Goal: Task Accomplishment & Management: Use online tool/utility

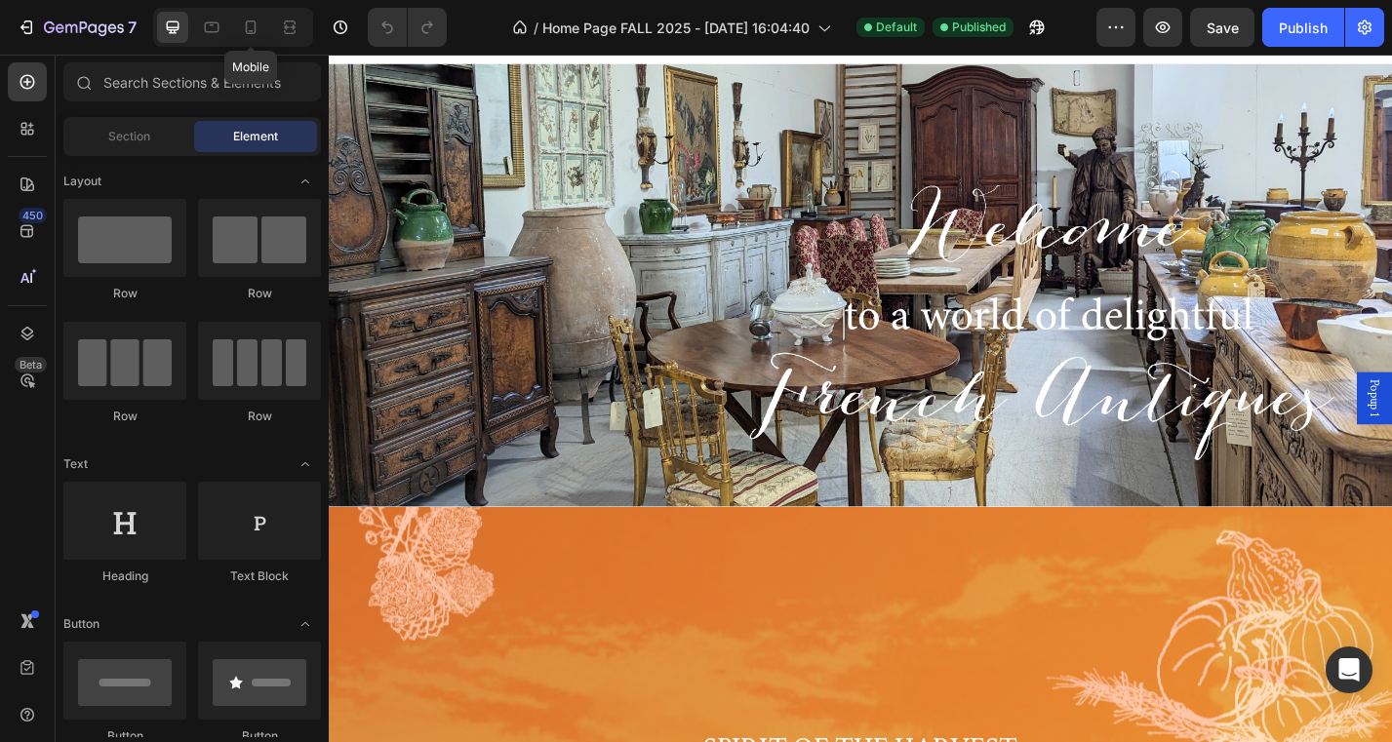
click at [251, 27] on icon at bounding box center [251, 28] width 20 height 20
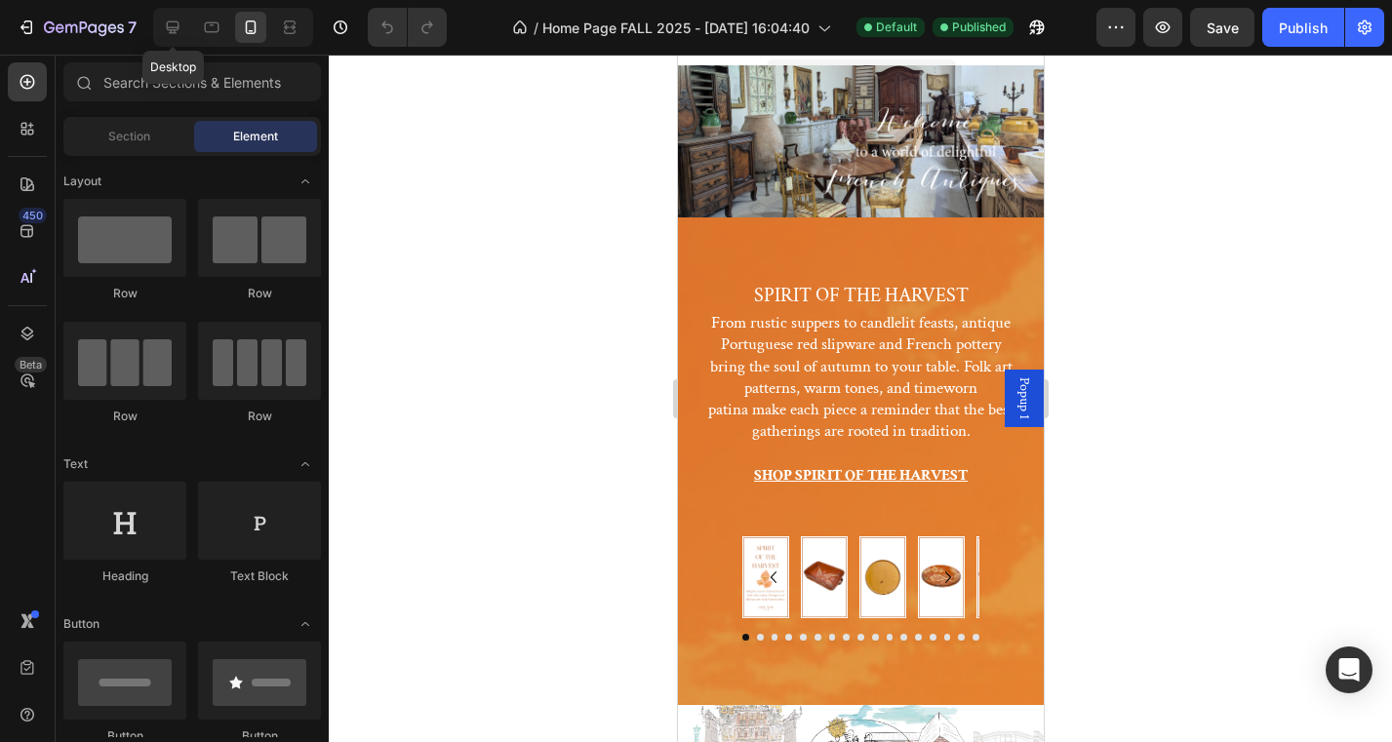
click at [173, 27] on icon at bounding box center [173, 27] width 13 height 13
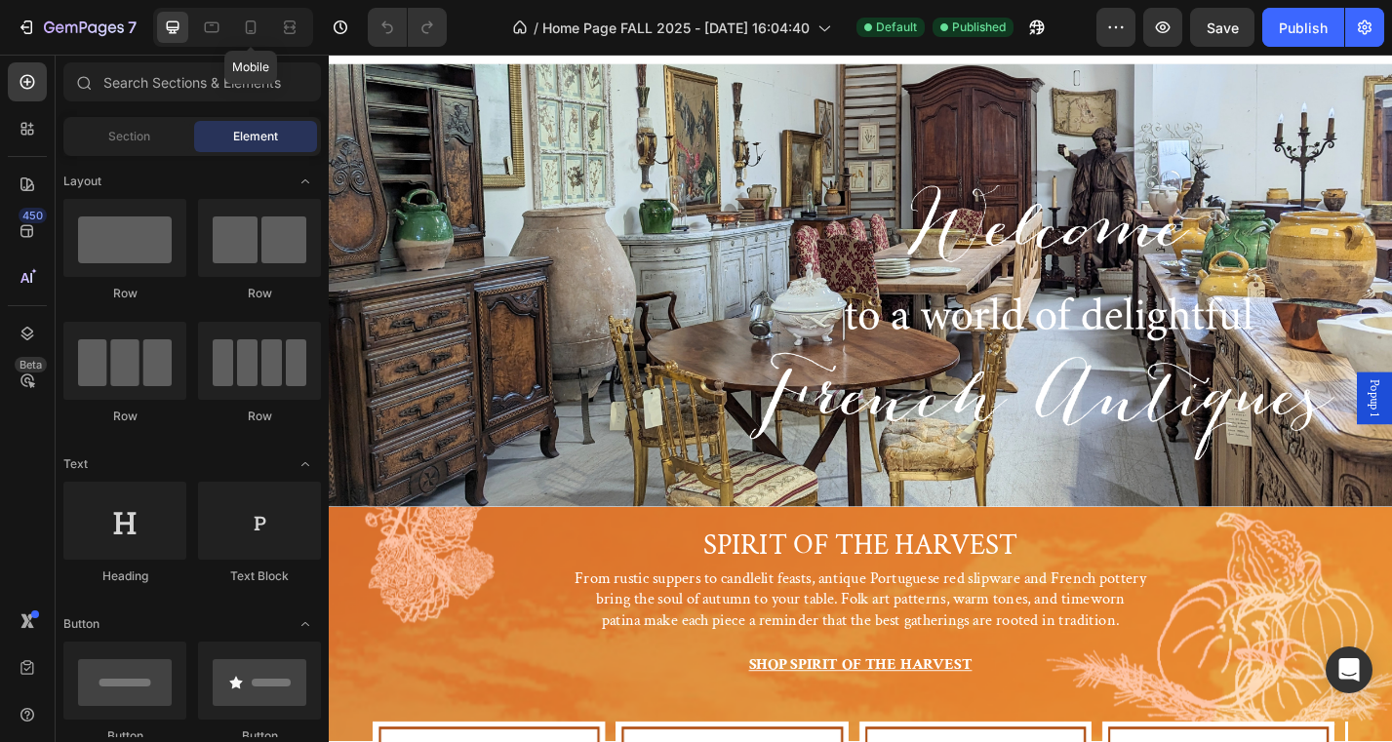
click at [249, 25] on icon at bounding box center [251, 28] width 20 height 20
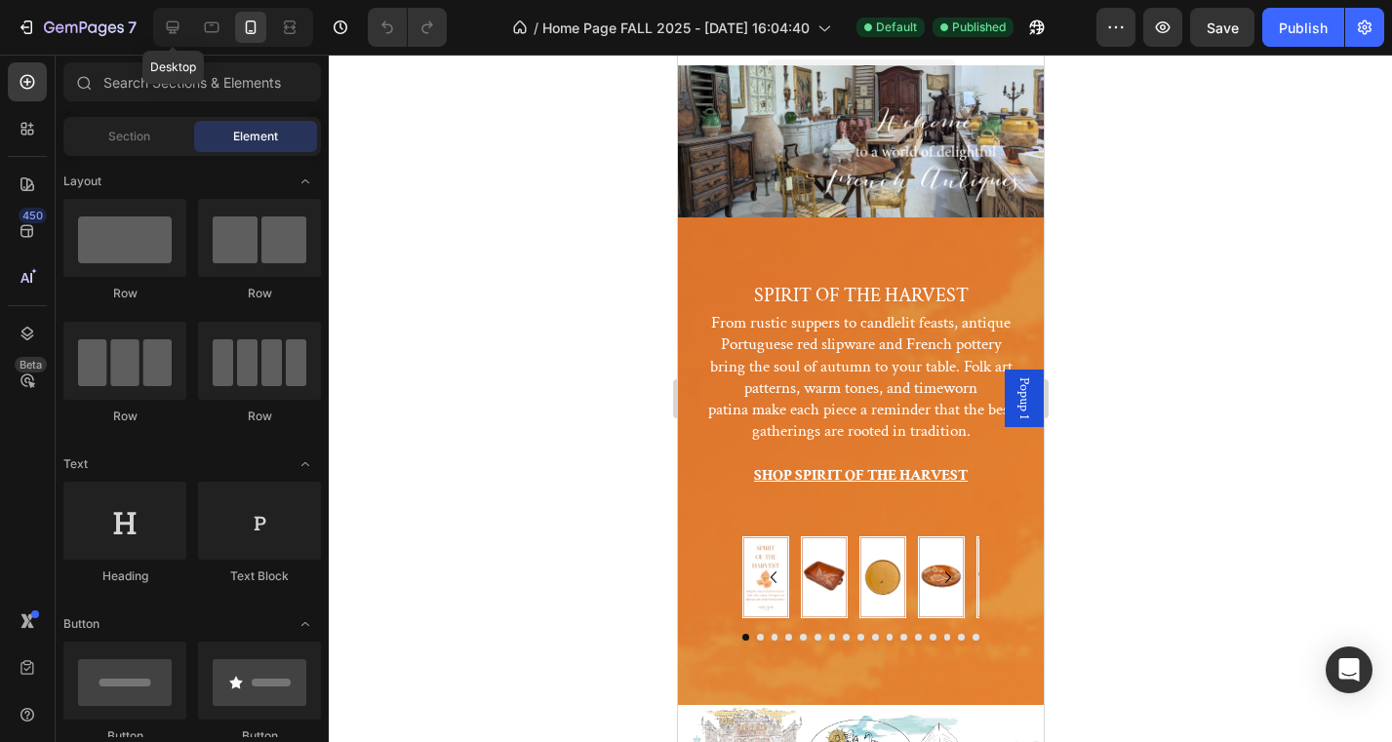
click at [179, 31] on icon at bounding box center [173, 28] width 20 height 20
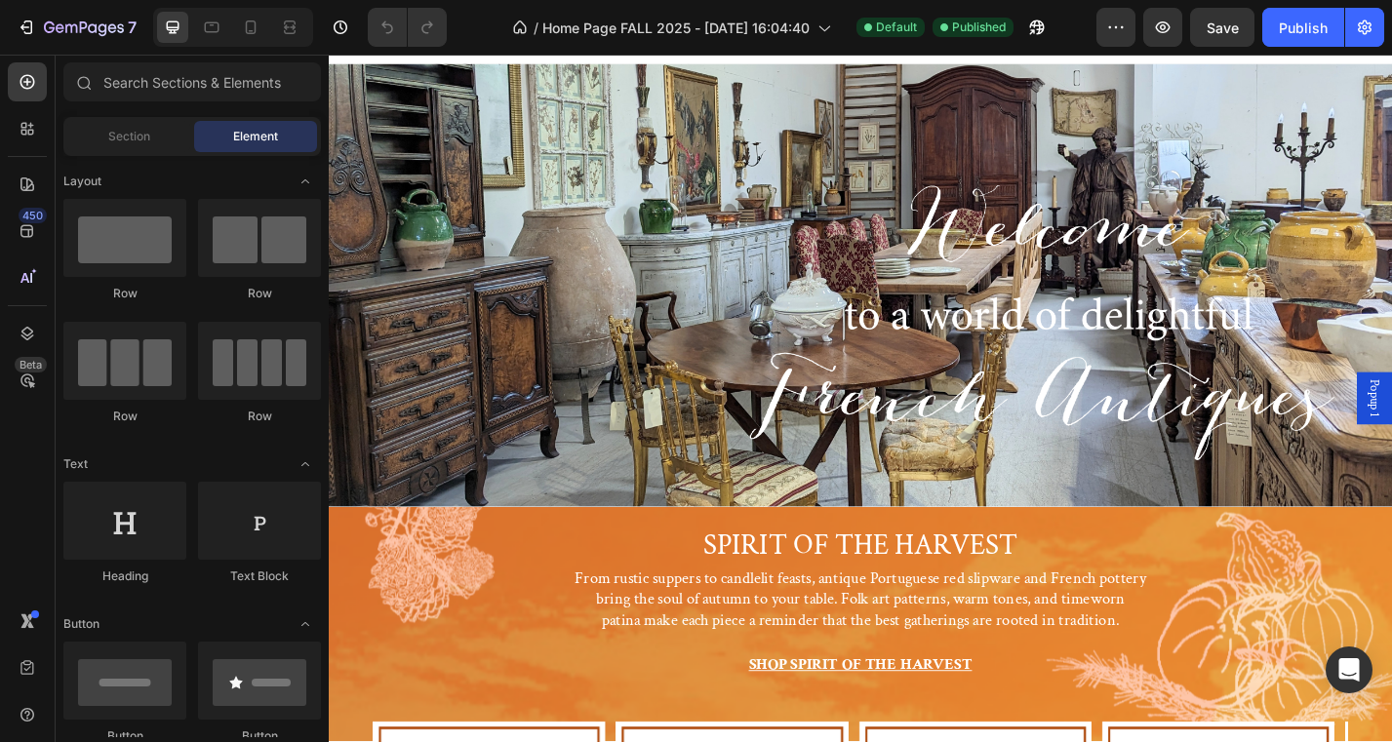
click at [367, 56] on div "Header" at bounding box center [913, 74] width 1139 height 39
click at [430, 58] on div "Header" at bounding box center [913, 74] width 1139 height 39
click at [424, 74] on div "Heading Hero Banner" at bounding box center [914, 309] width 1170 height 488
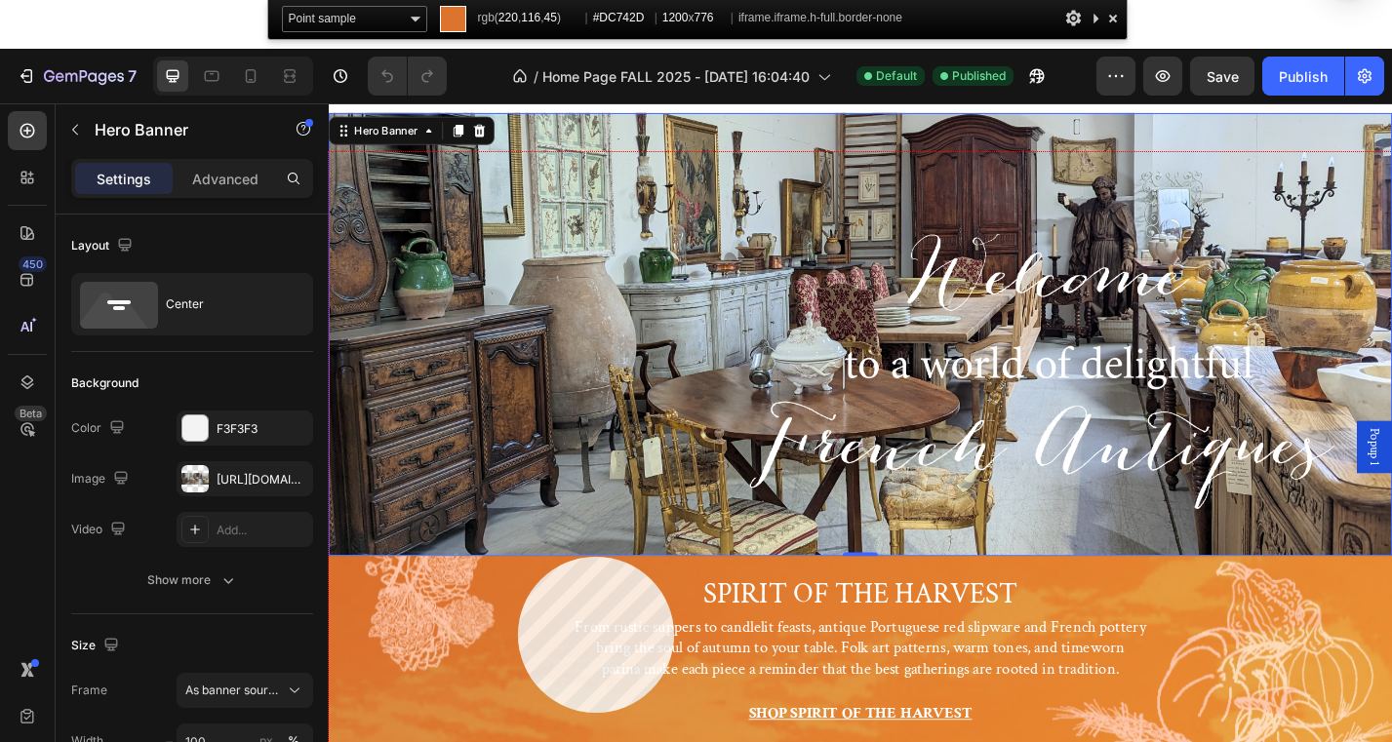
click at [518, 557] on div at bounding box center [914, 530] width 1170 height 757
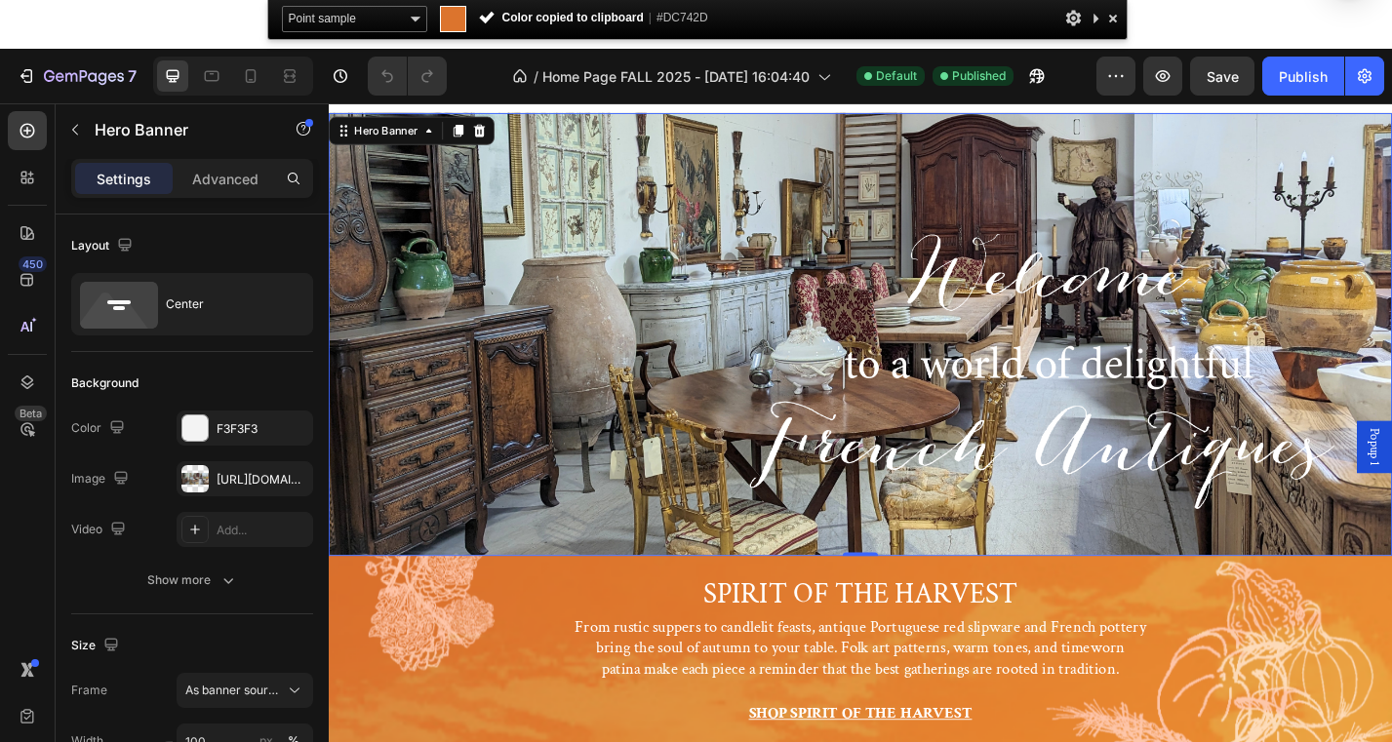
click at [268, 417] on div "F3F3F3" at bounding box center [245, 428] width 137 height 35
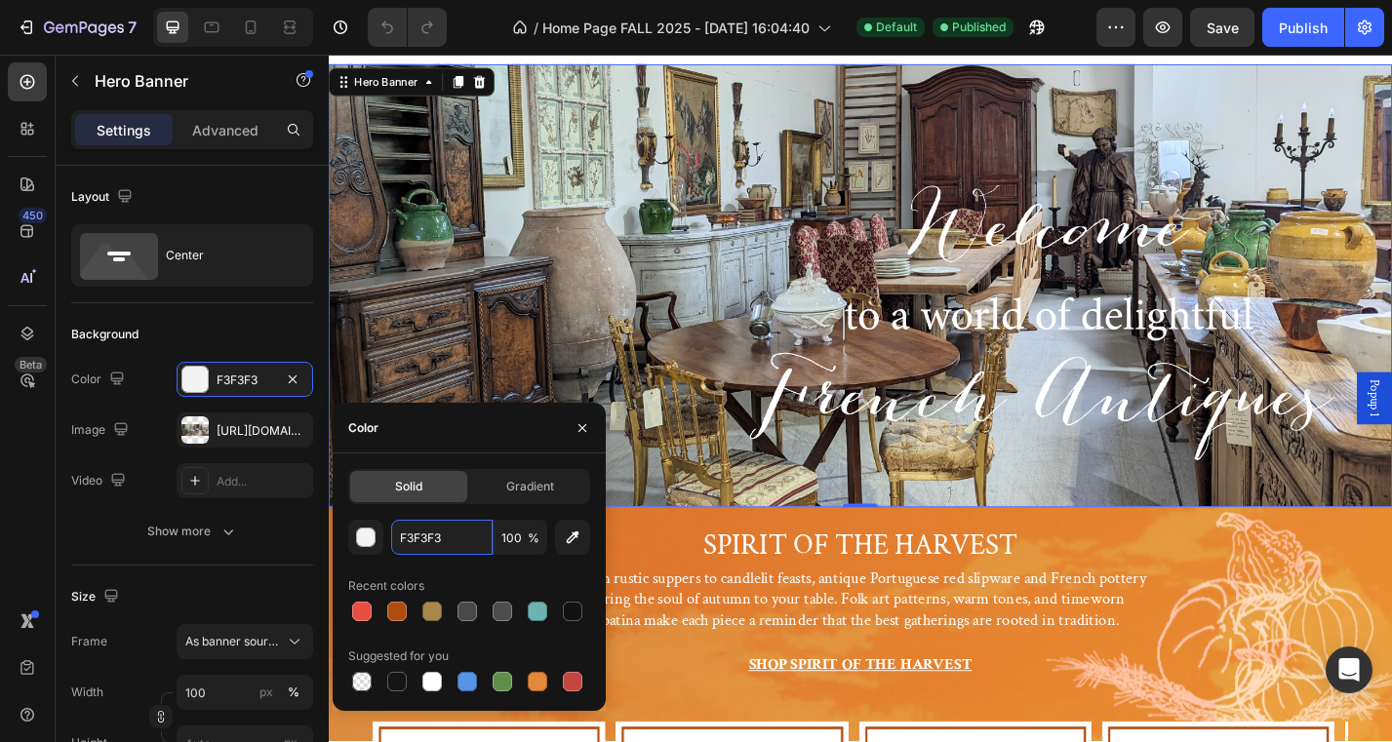
click at [446, 531] on input "F3F3F3" at bounding box center [441, 537] width 101 height 35
click at [571, 543] on icon "button" at bounding box center [573, 538] width 20 height 20
type input "D17D3F"
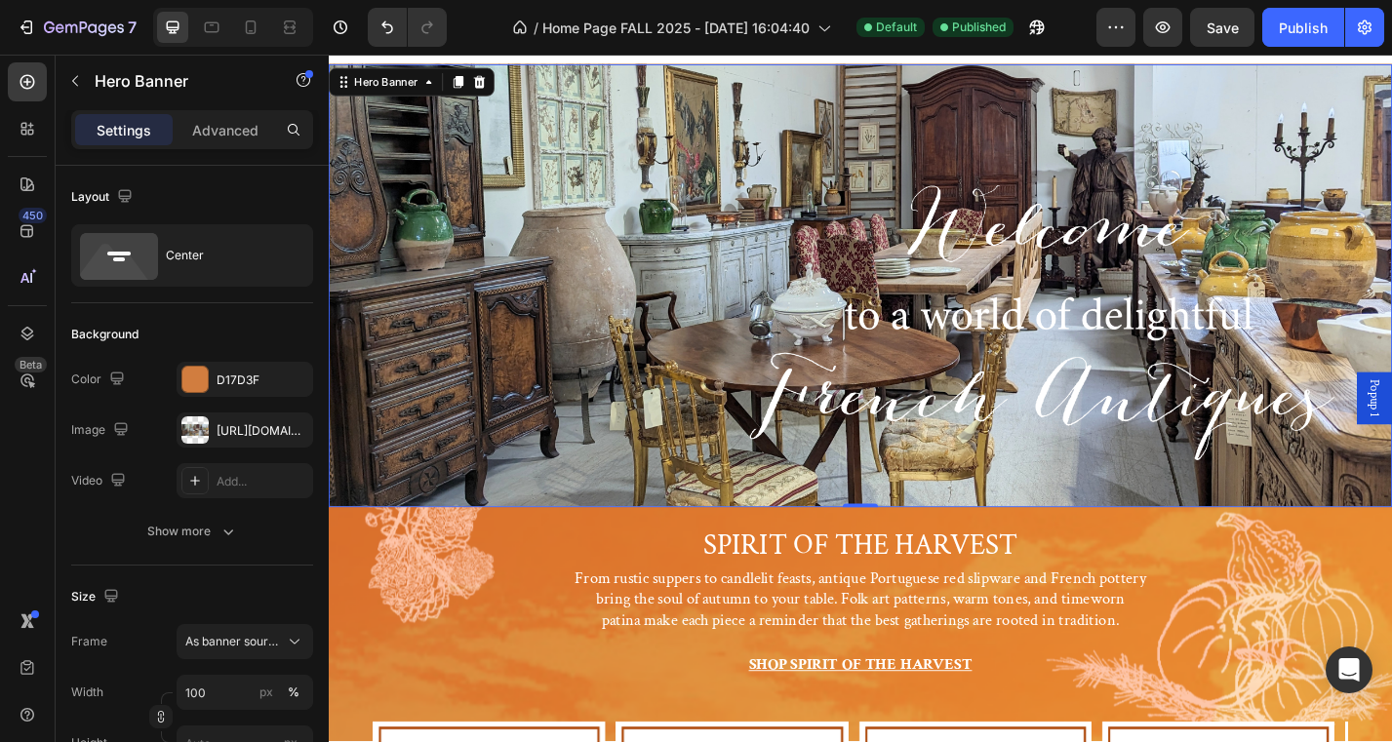
click at [230, 349] on div "Background" at bounding box center [192, 334] width 242 height 31
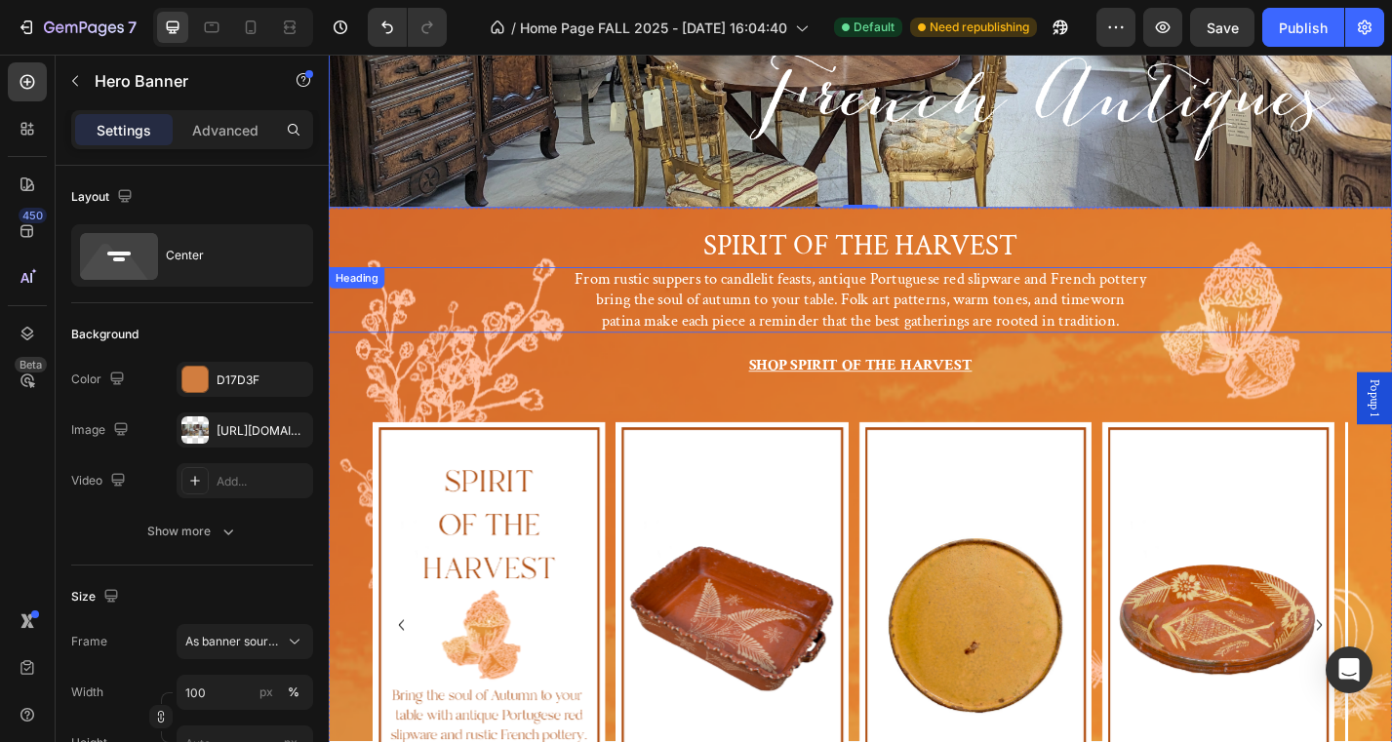
scroll to position [331, 0]
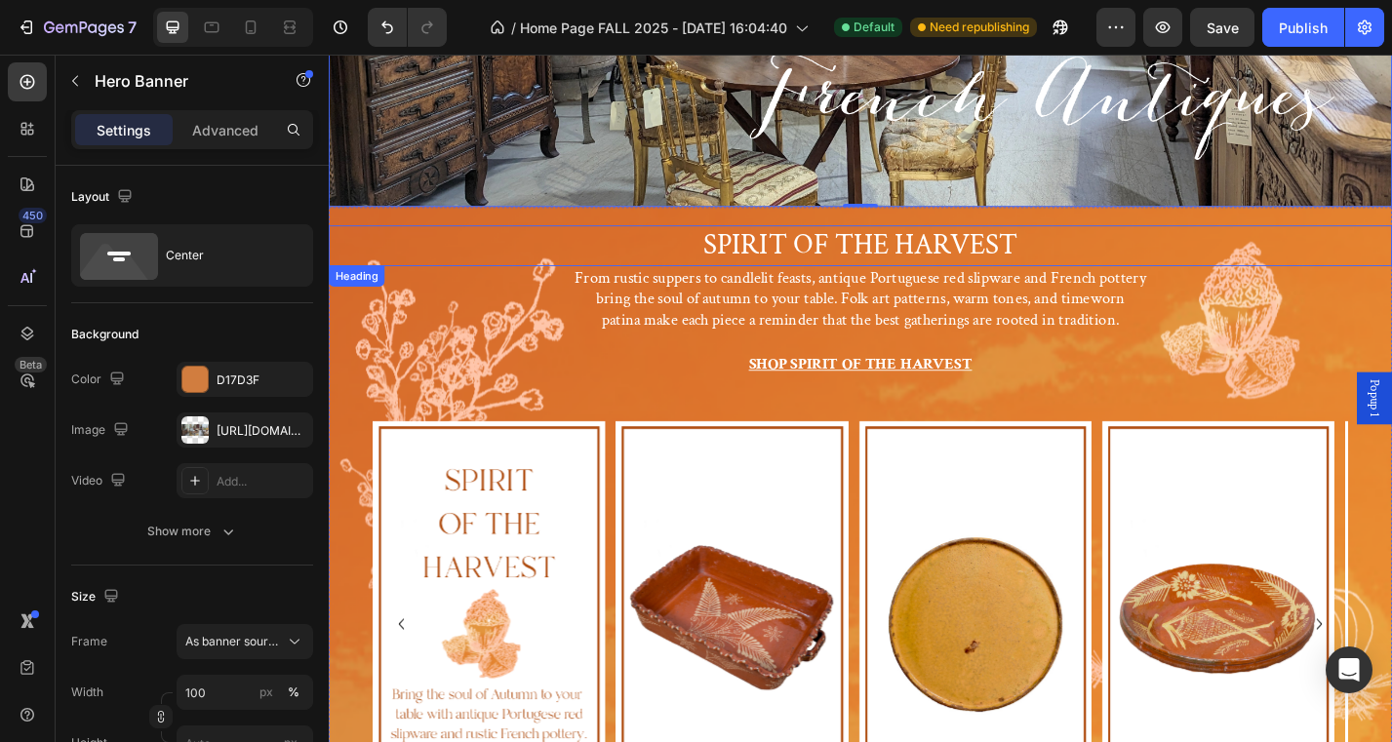
click at [426, 248] on h2 "SPIRIT OF THE HARVEST" at bounding box center [914, 265] width 1170 height 45
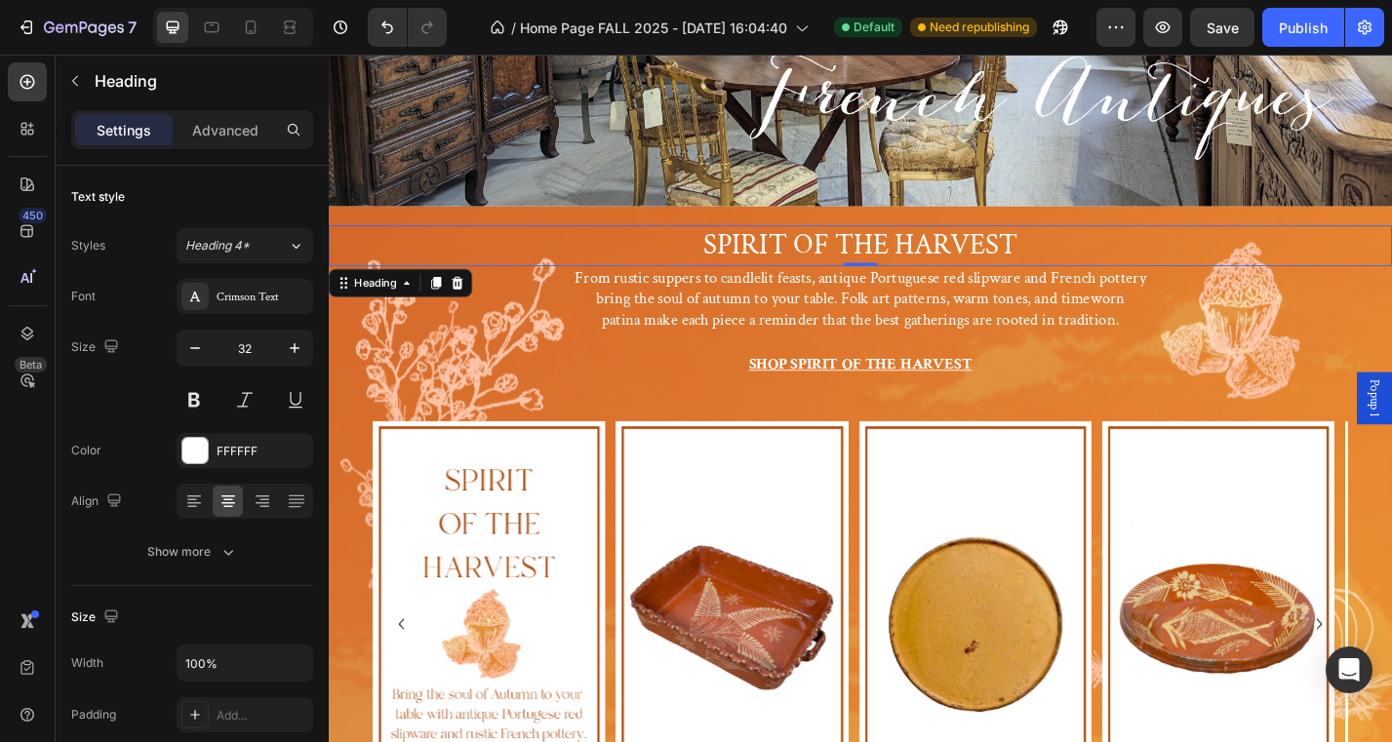
click at [209, 556] on div "Show more" at bounding box center [192, 552] width 91 height 20
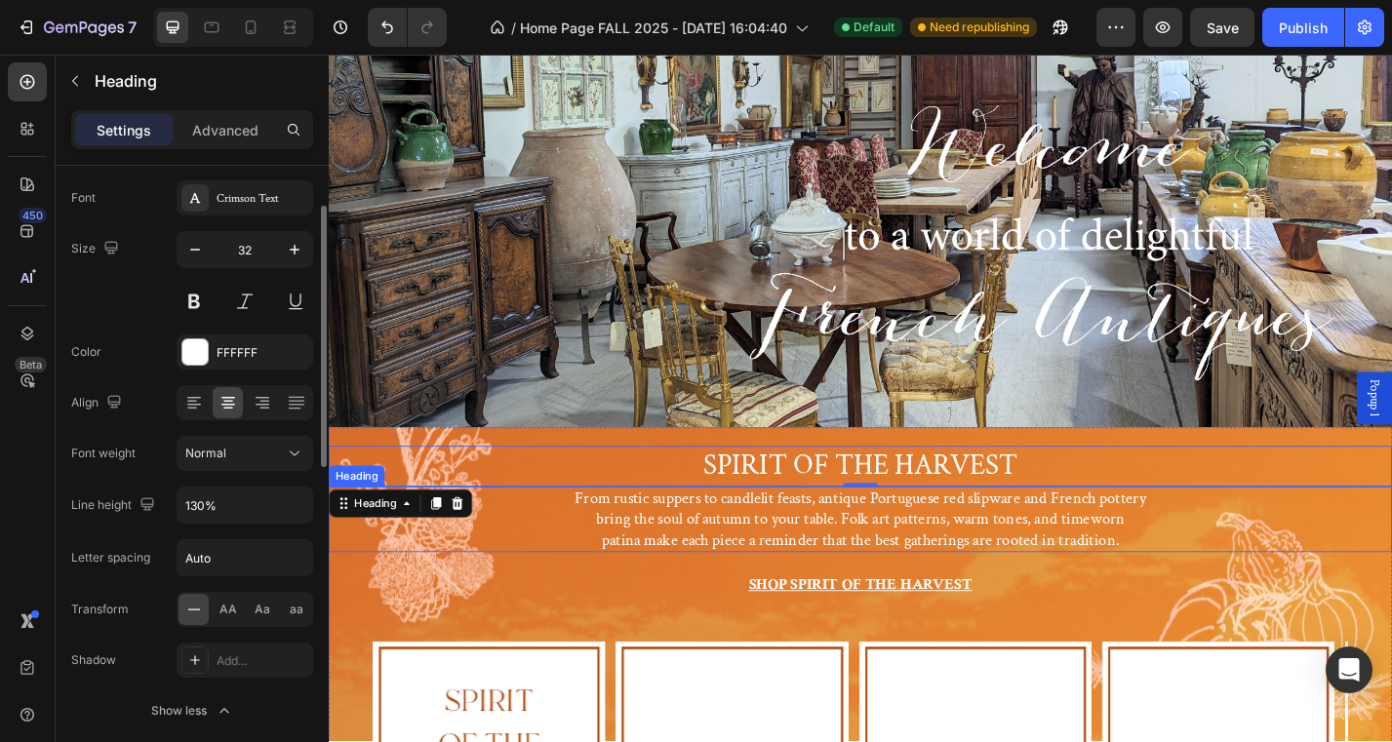
scroll to position [0, 0]
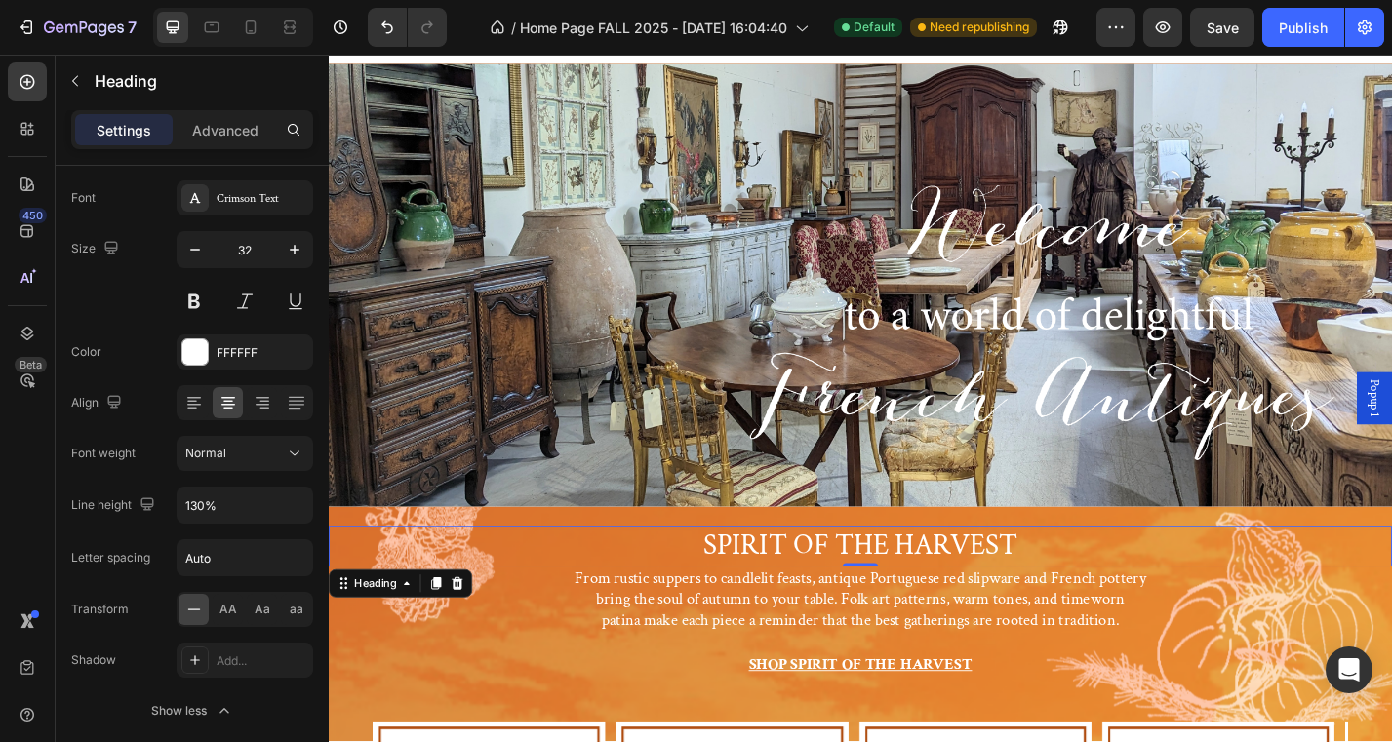
click at [755, 56] on div "Header" at bounding box center [913, 74] width 1139 height 39
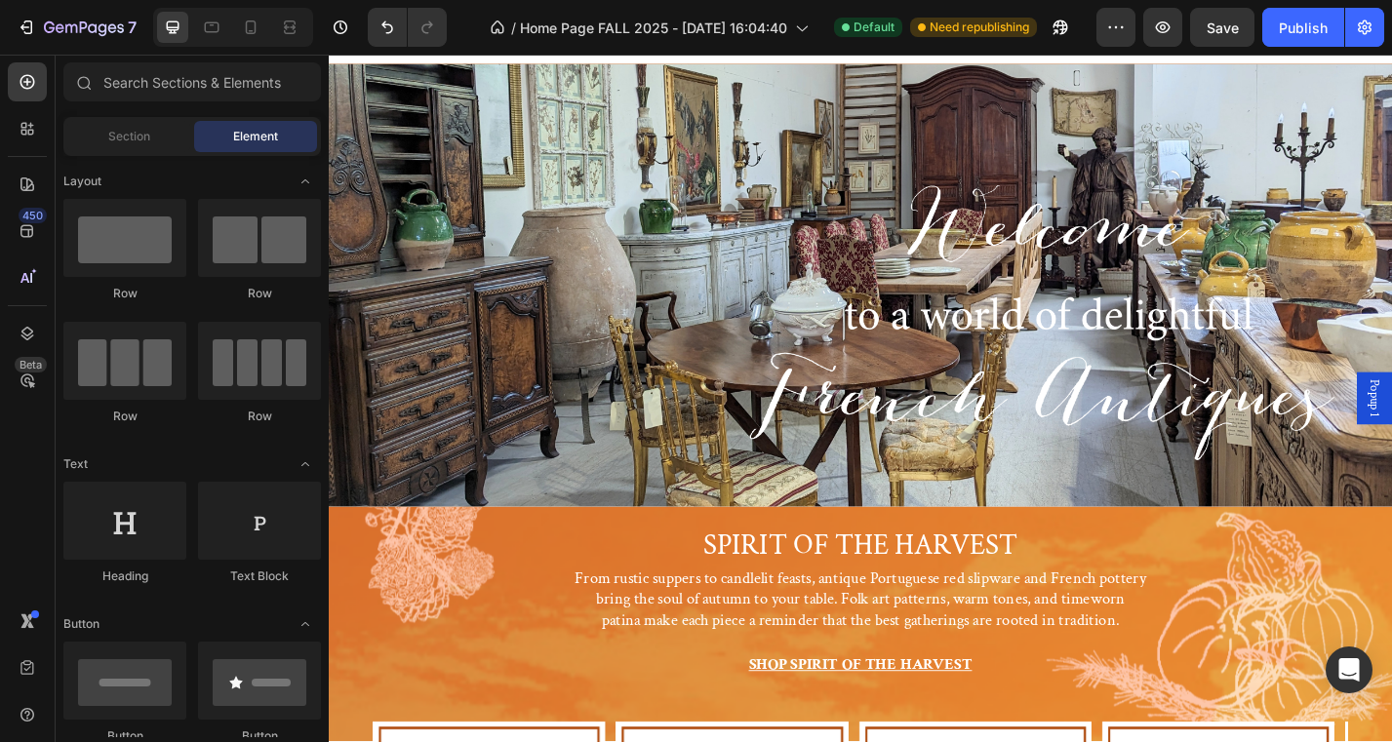
click at [755, 56] on div "Header" at bounding box center [913, 74] width 1139 height 39
click at [485, 200] on div "Background Image" at bounding box center [914, 309] width 1170 height 488
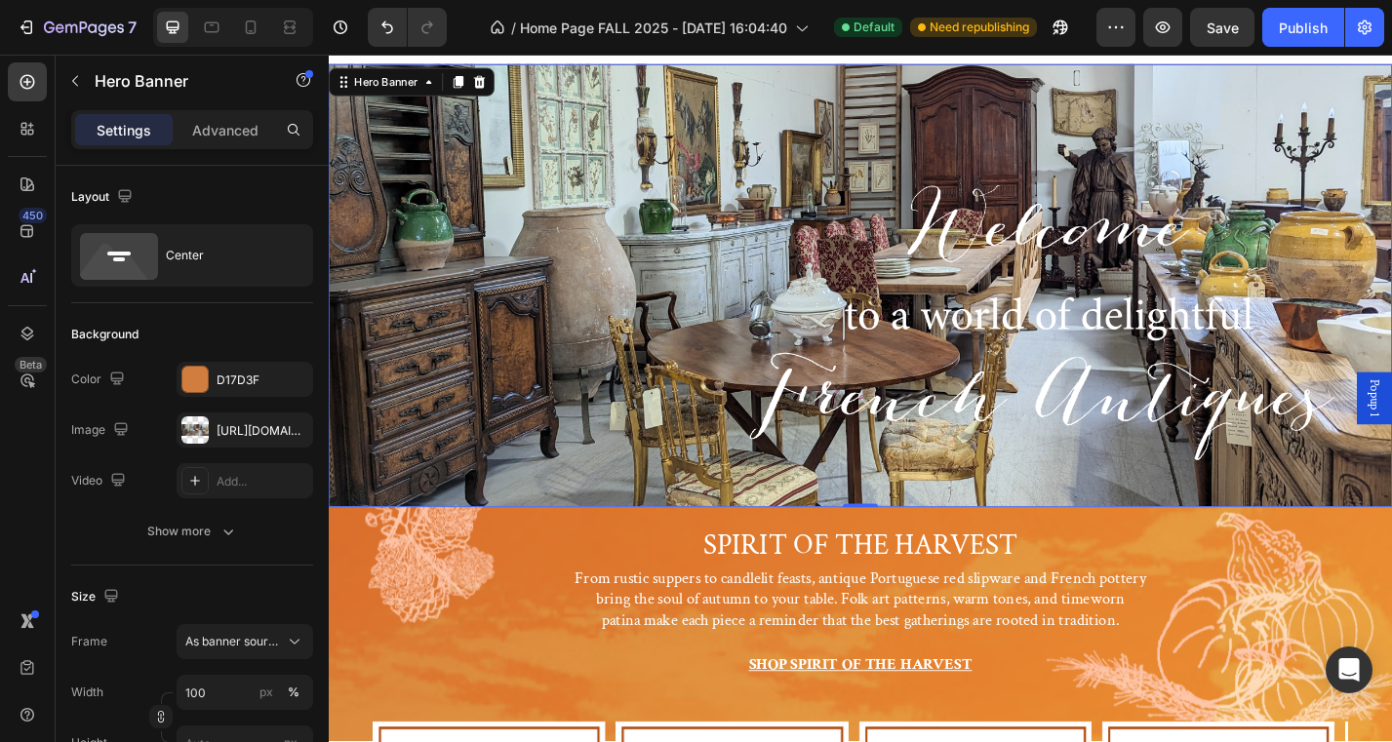
click at [233, 536] on icon "button" at bounding box center [228, 532] width 20 height 20
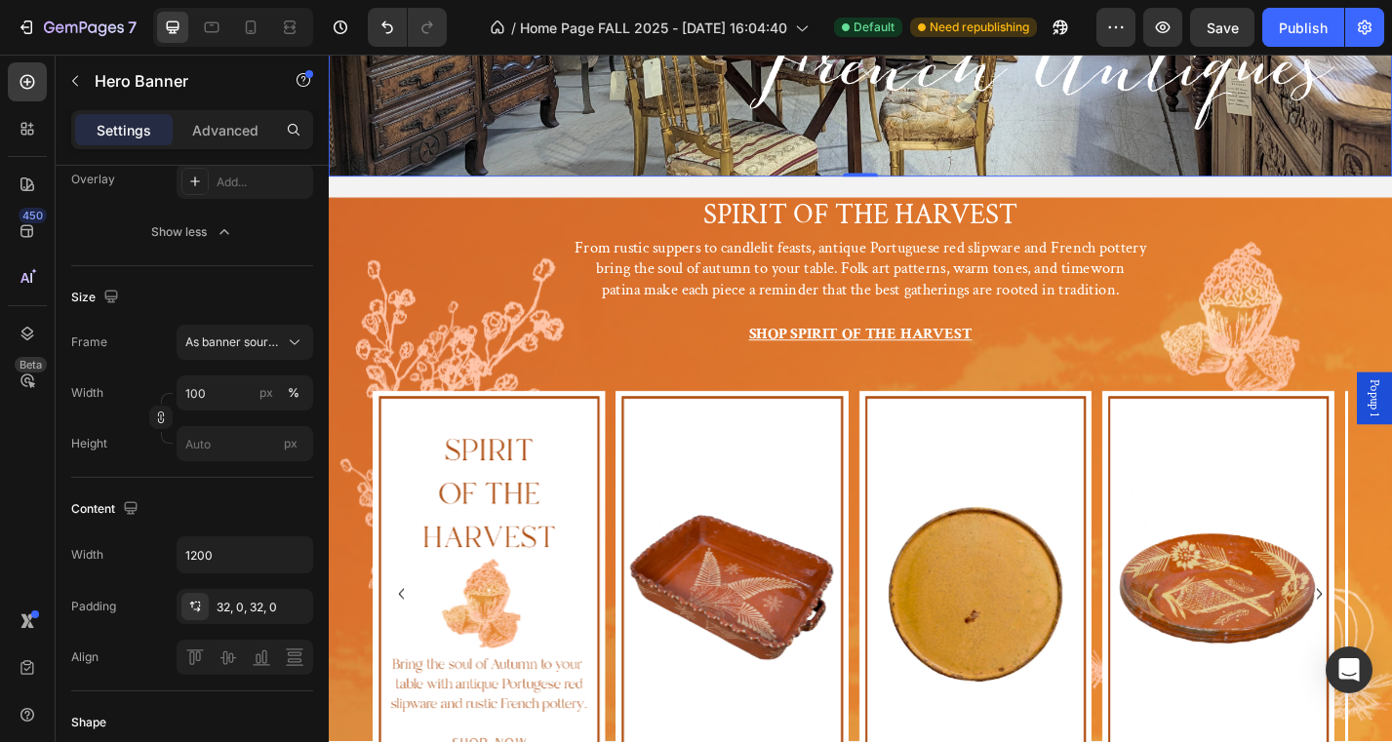
scroll to position [365, 0]
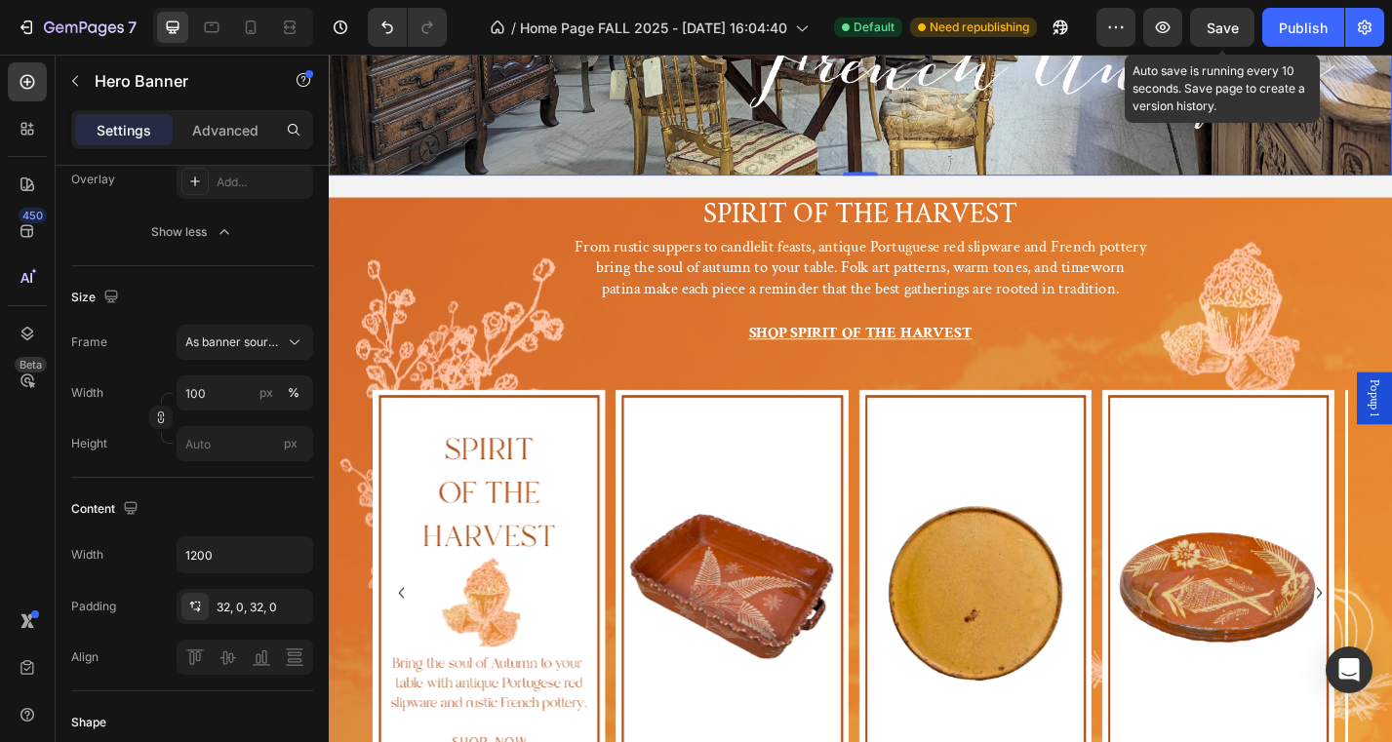
click at [1235, 29] on span "Save" at bounding box center [1222, 28] width 32 height 17
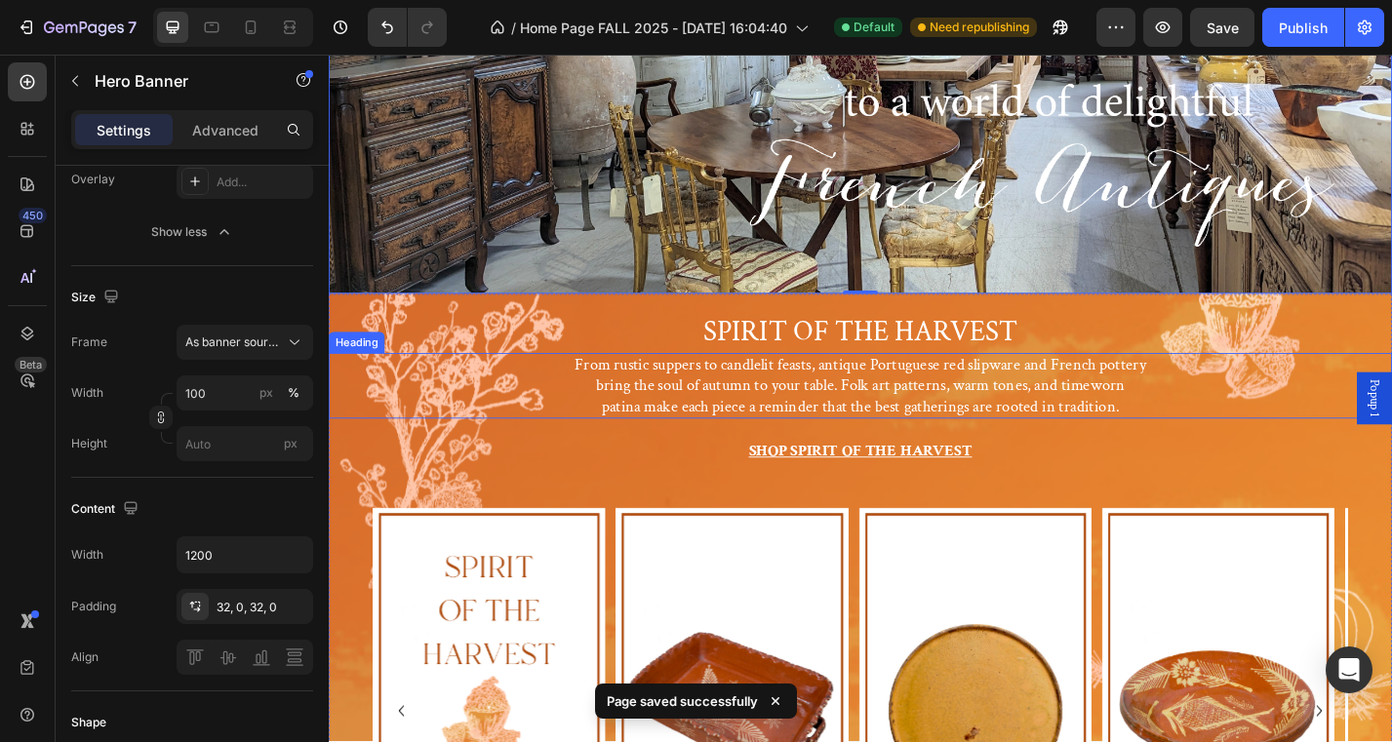
scroll to position [236, 0]
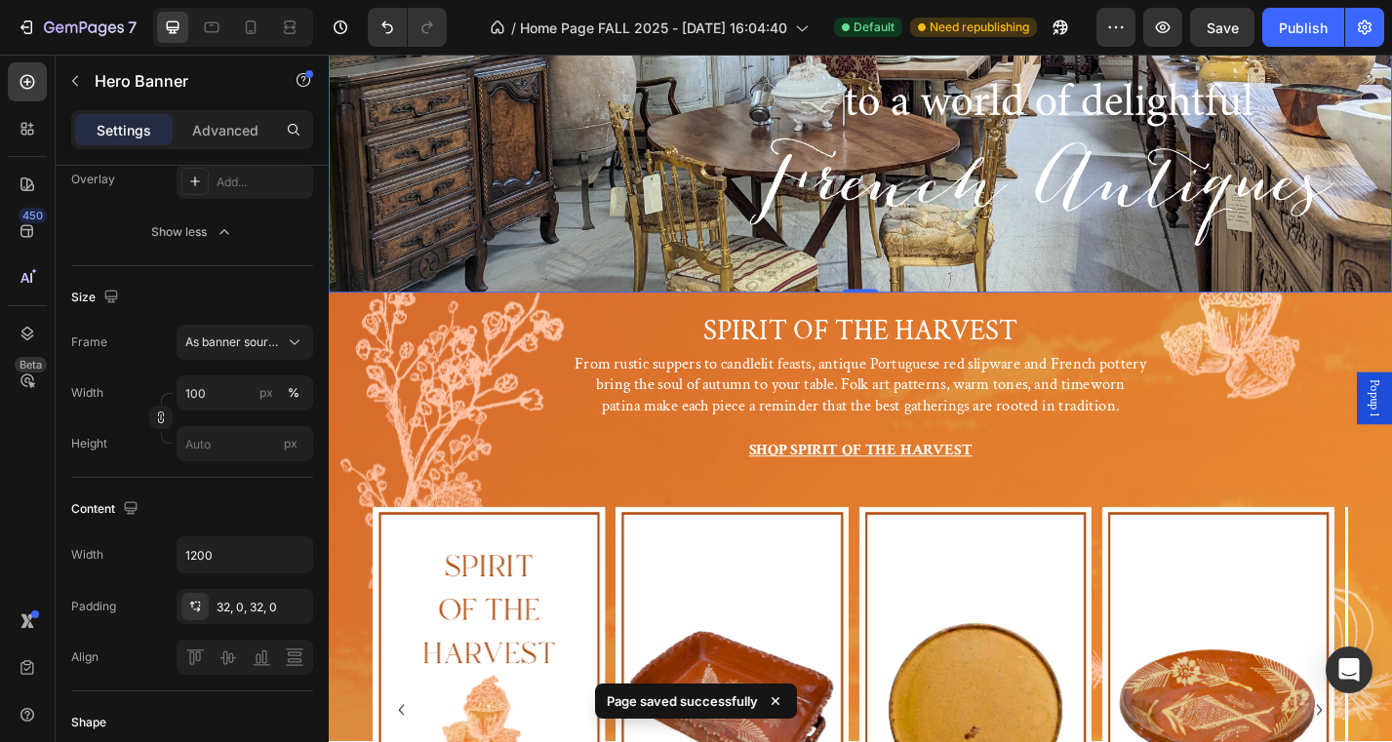
click at [1310, 40] on button "Publish" at bounding box center [1303, 27] width 82 height 39
